Goal: Task Accomplishment & Management: Complete application form

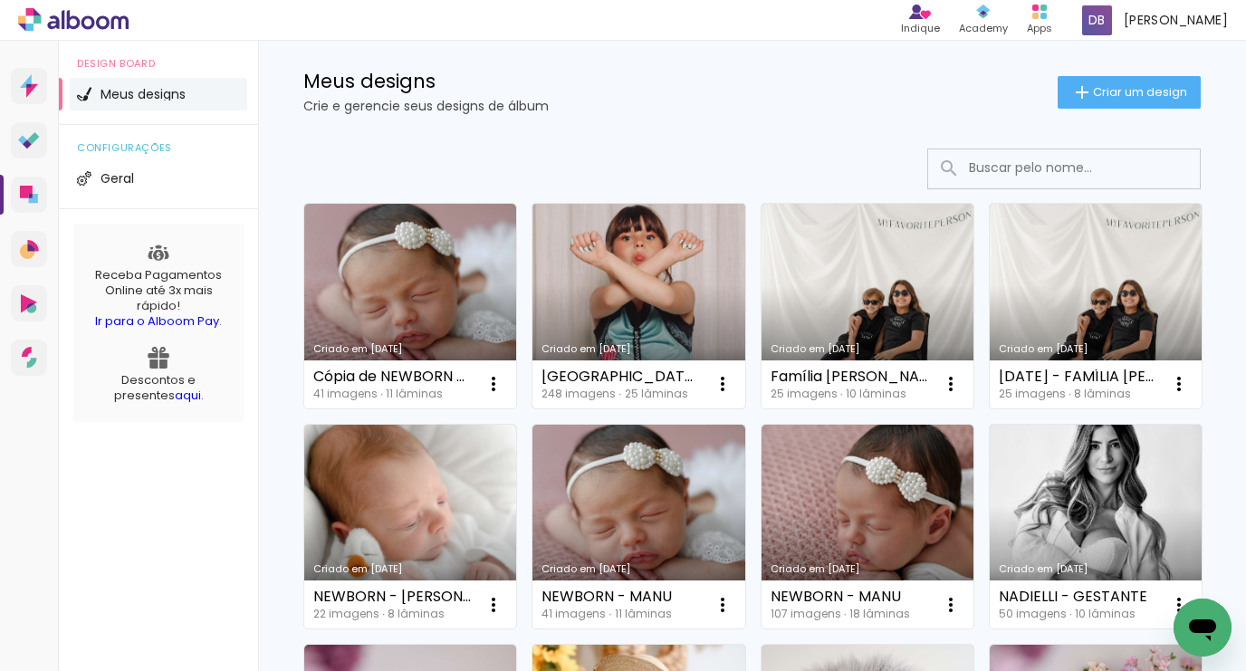
scroll to position [31, 0]
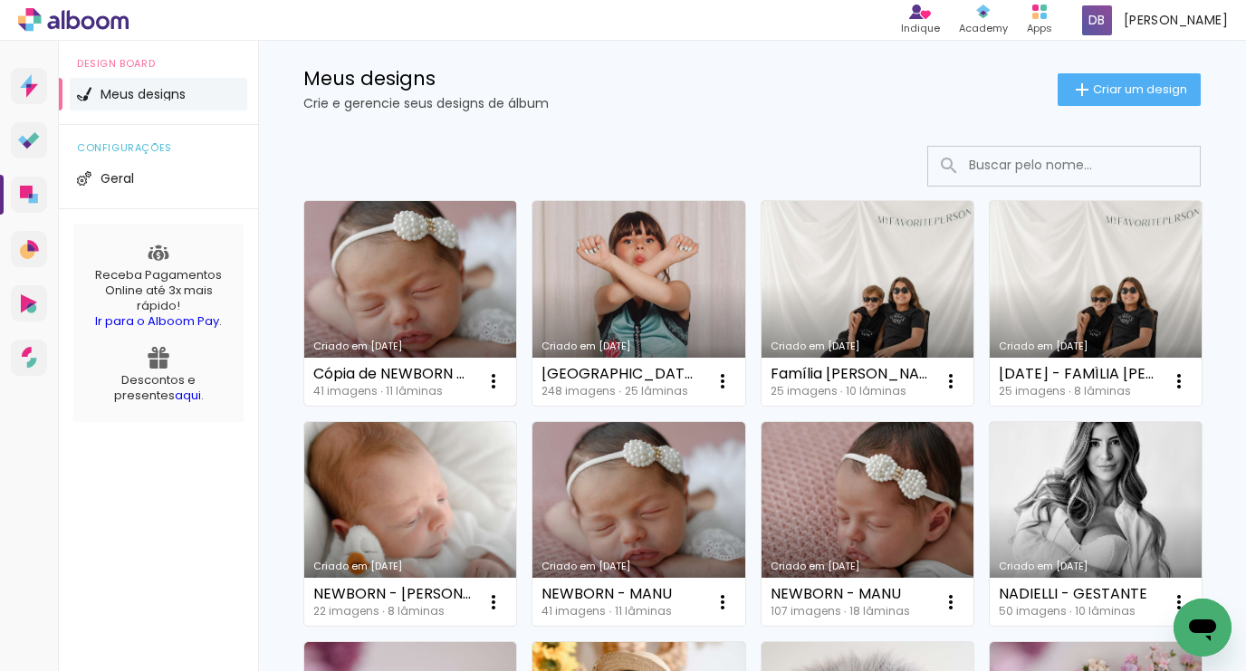
click at [489, 313] on link "Criado em [DATE]" at bounding box center [410, 303] width 212 height 205
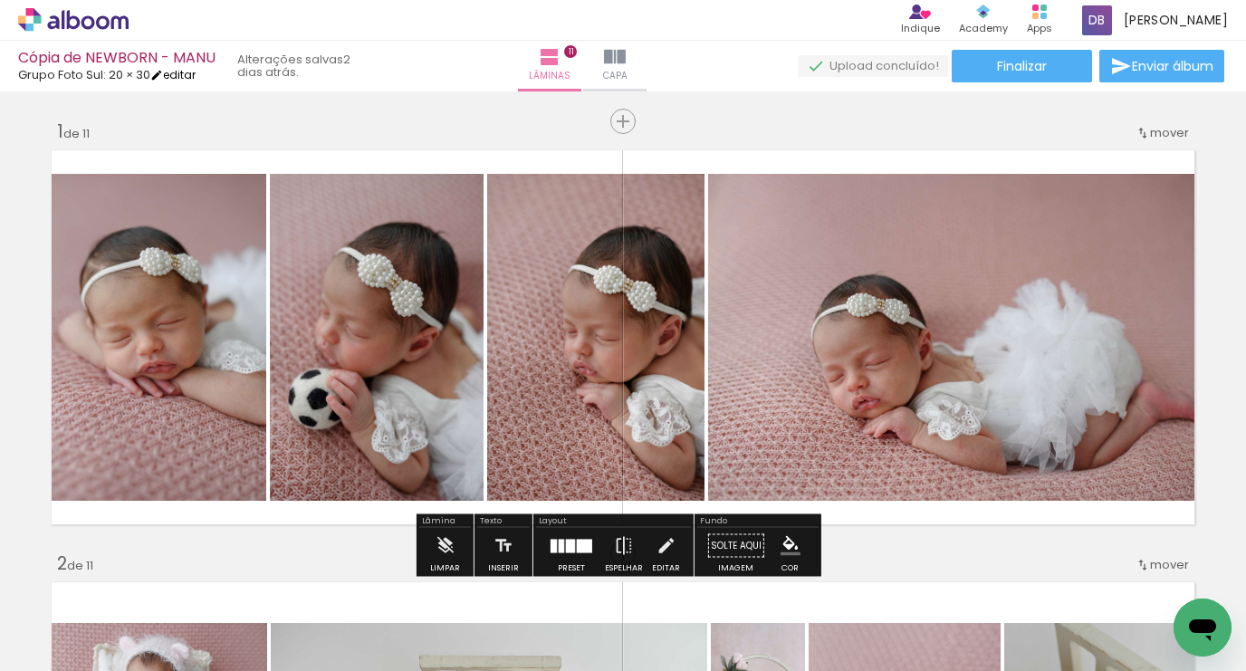
click at [178, 71] on link "editar" at bounding box center [172, 74] width 45 height 15
type input "Cópia de NEWBORN - MANU"
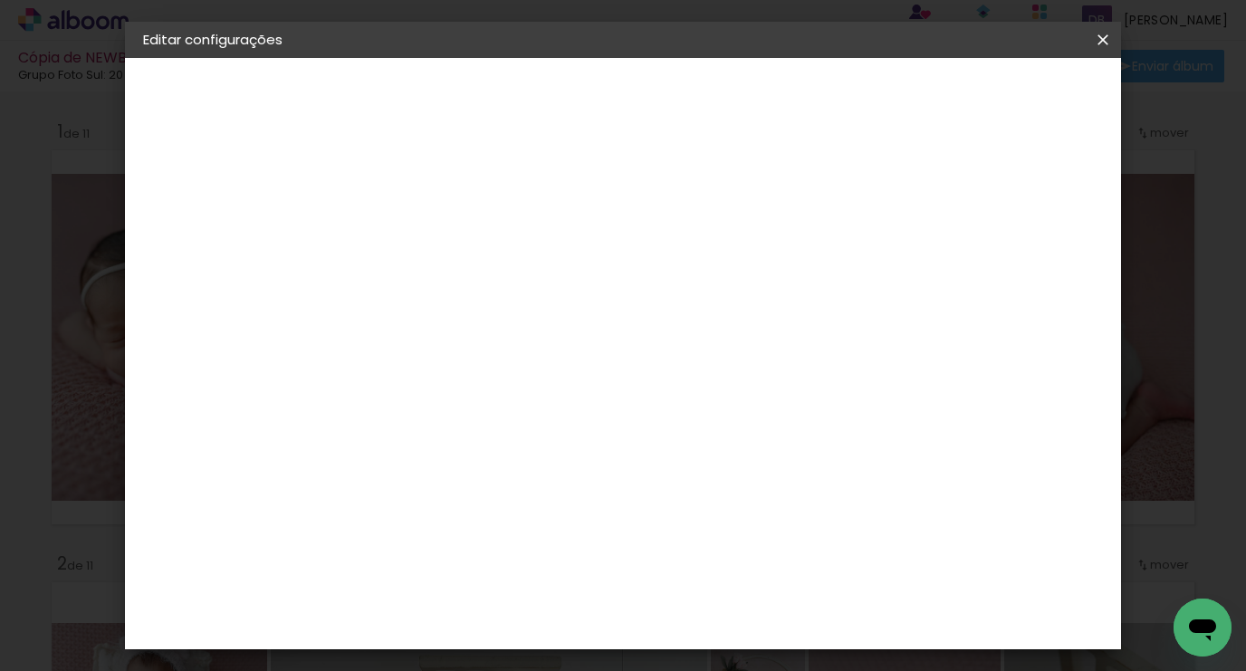
click at [221, 119] on paper-button "Cópia de NEWBORN - MANU" at bounding box center [242, 134] width 198 height 36
click at [242, 187] on div "2. Especificações" at bounding box center [242, 186] width 198 height 22
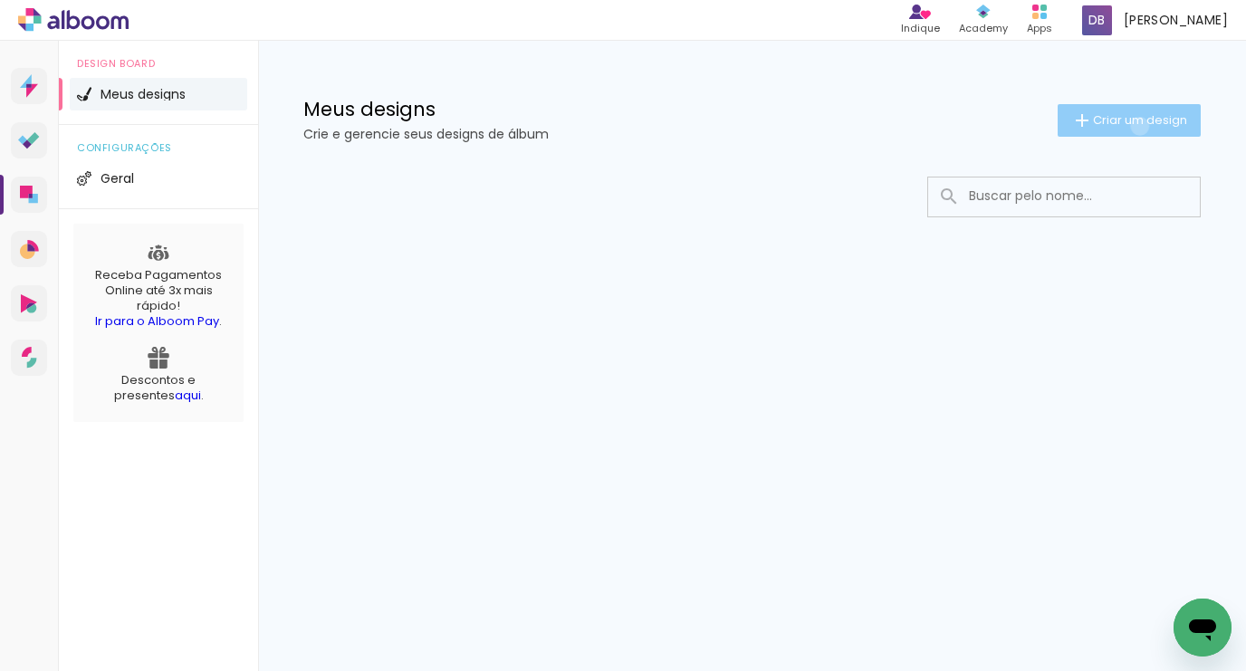
click at [1137, 125] on span "Criar um design" at bounding box center [1140, 120] width 94 height 12
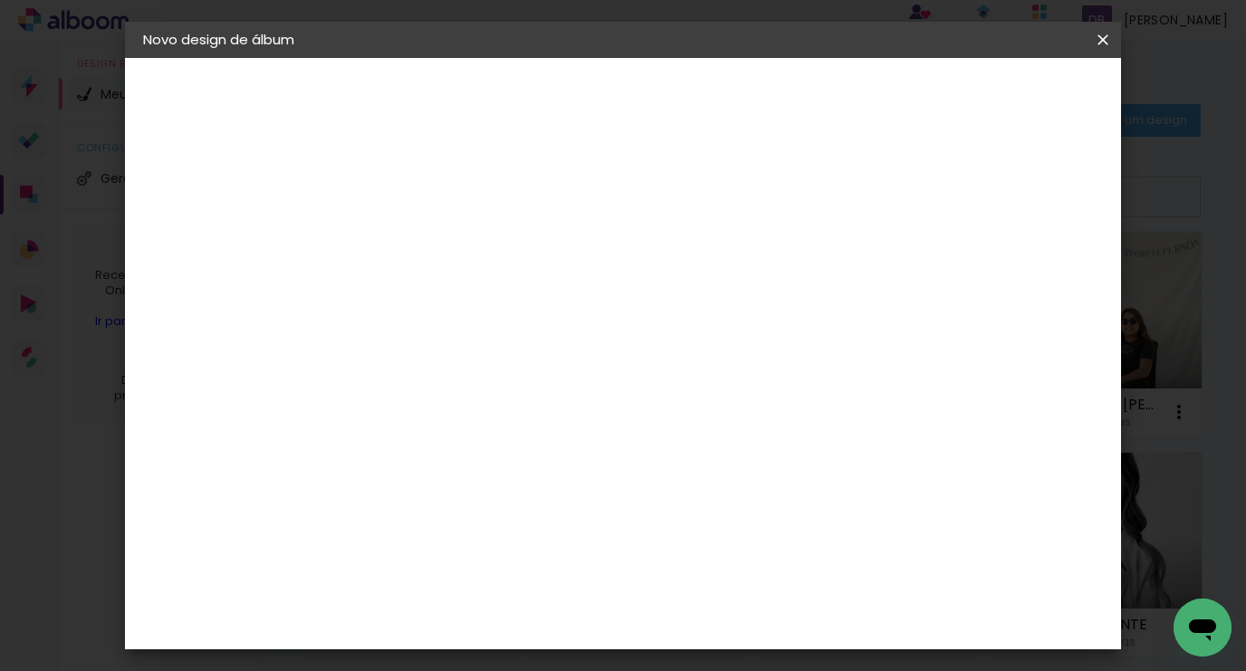
click at [439, 238] on input at bounding box center [439, 243] width 0 height 28
type input "teste"
type paper-input "teste"
click at [625, 86] on paper-button "Avançar" at bounding box center [580, 96] width 89 height 31
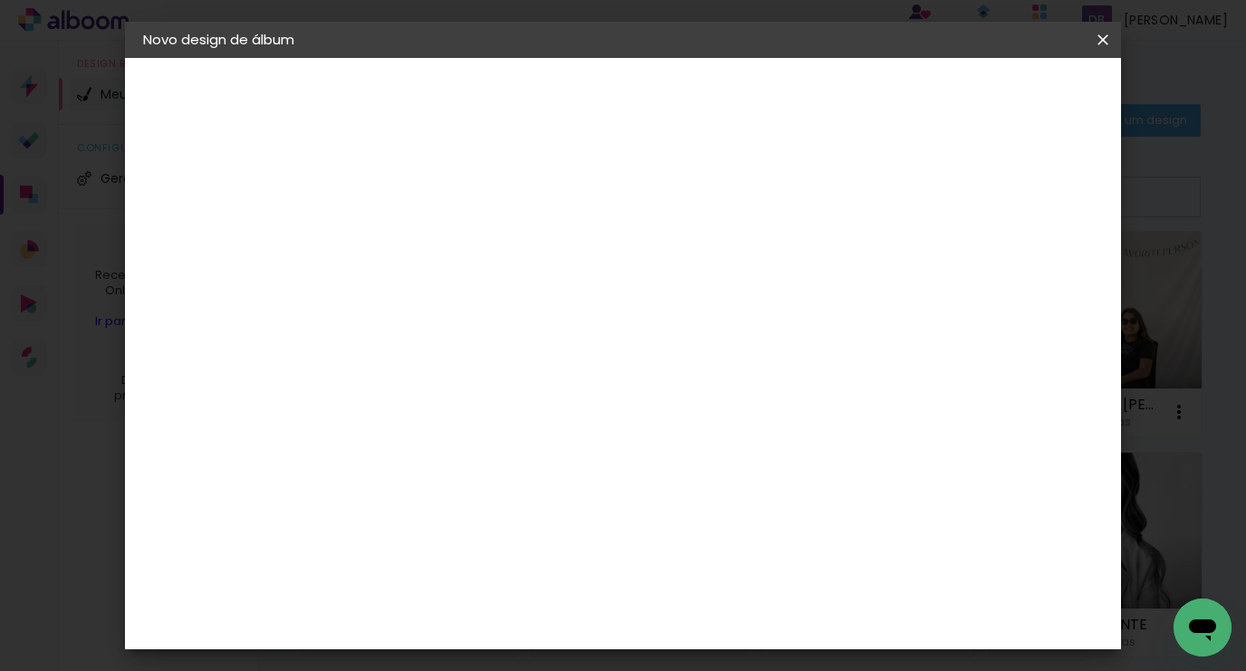
click at [577, 457] on paper-item "Grupo Foto Sul" at bounding box center [486, 488] width 196 height 62
click at [0, 0] on slot "Avançar" at bounding box center [0, 0] width 0 height 0
click at [0, 0] on slot "Voltar" at bounding box center [0, 0] width 0 height 0
click at [680, 84] on paper-button "Voltar" at bounding box center [643, 96] width 73 height 31
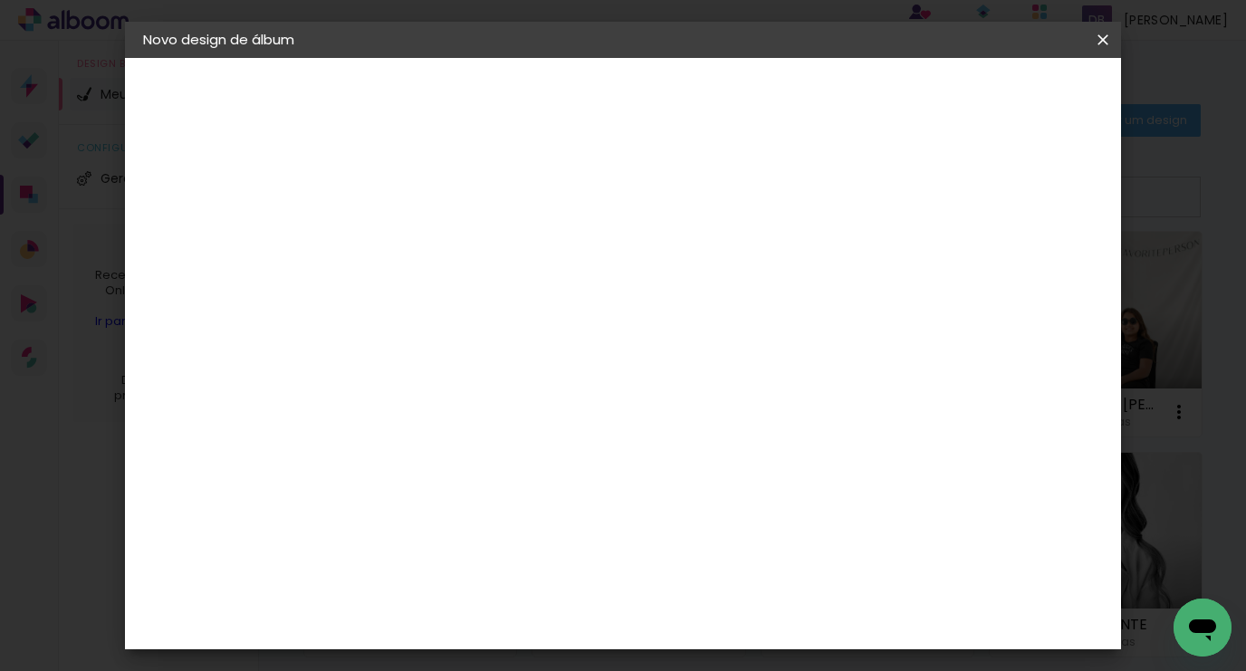
click at [1107, 48] on iron-icon at bounding box center [1103, 40] width 22 height 18
click at [1112, 44] on iron-icon at bounding box center [1103, 40] width 22 height 18
